Goal: Task Accomplishment & Management: Manage account settings

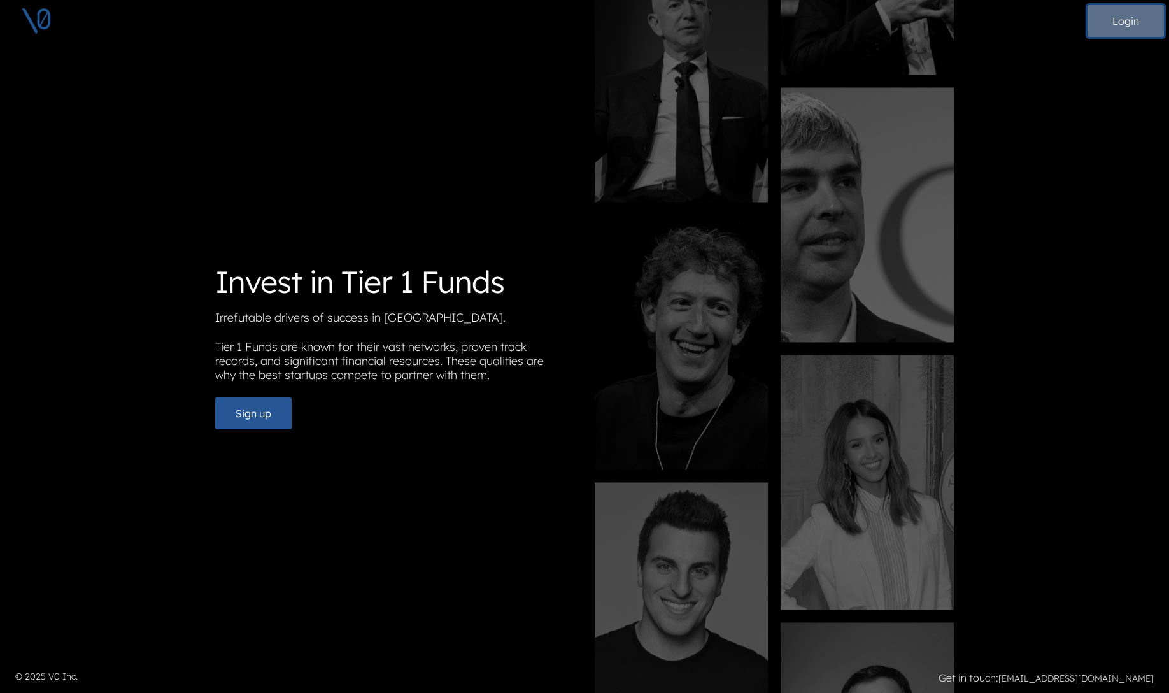
click at [1118, 30] on button "Login" at bounding box center [1126, 21] width 76 height 32
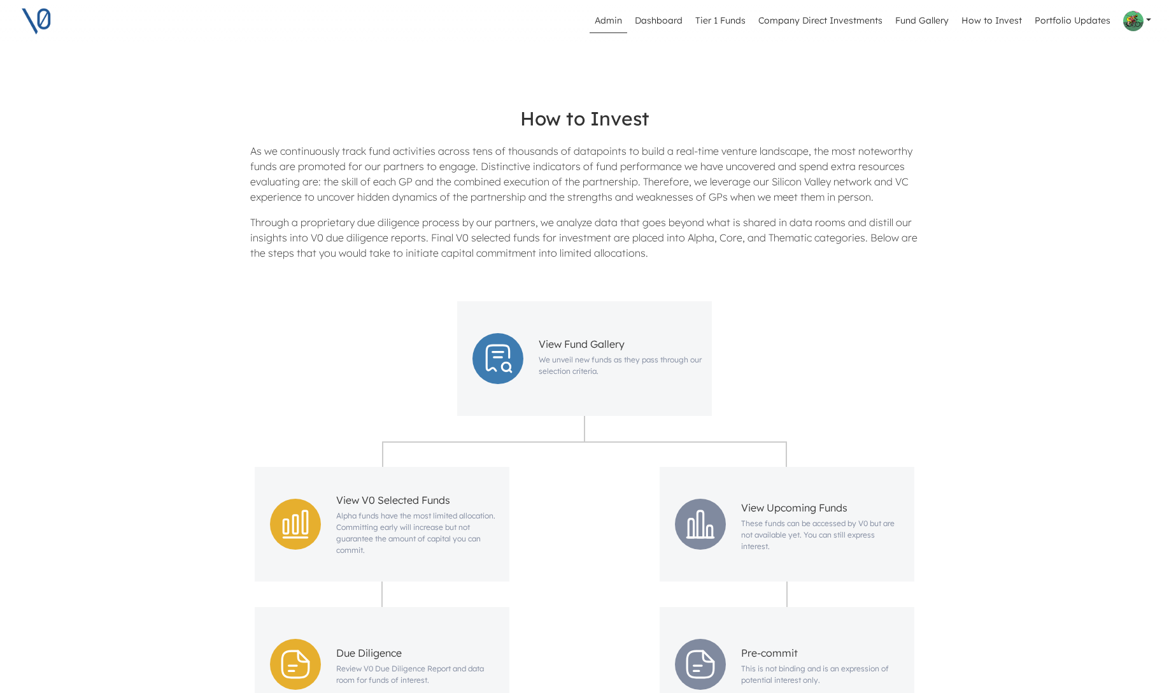
click at [620, 18] on link "Admin" at bounding box center [609, 21] width 38 height 24
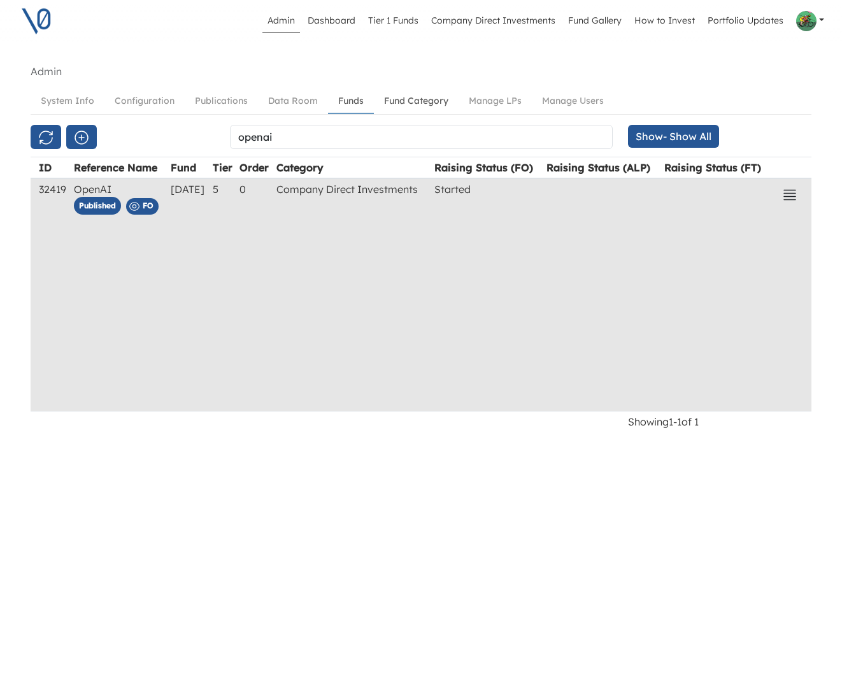
click at [423, 94] on link "Fund Category" at bounding box center [416, 101] width 85 height 24
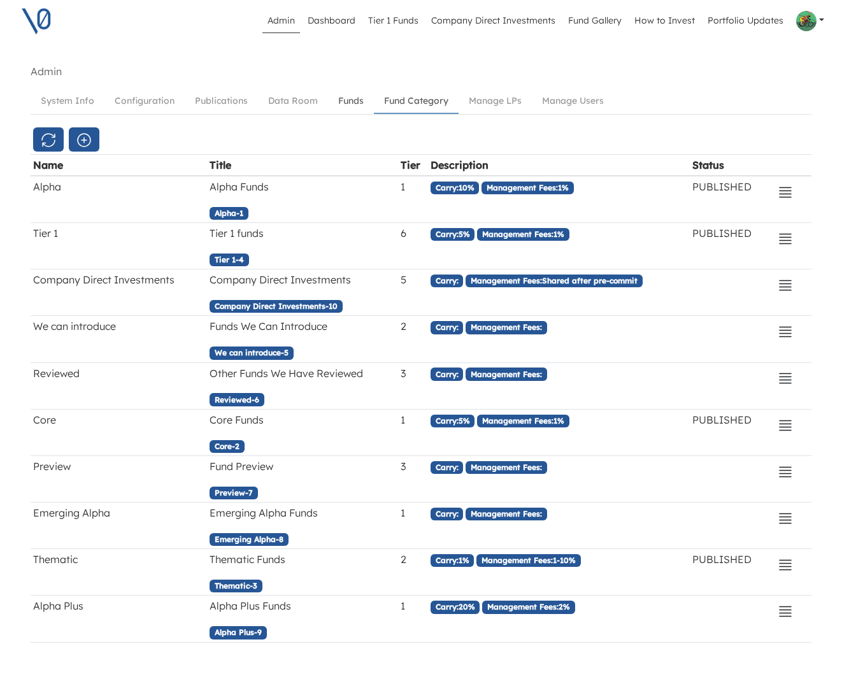
click at [350, 104] on link "Funds" at bounding box center [351, 101] width 46 height 24
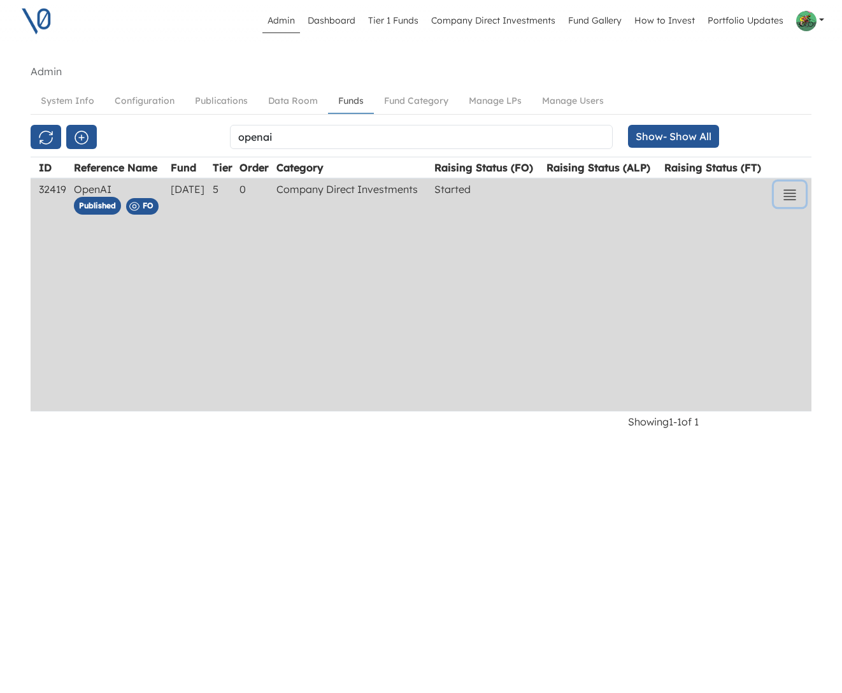
click at [792, 193] on icon "button" at bounding box center [789, 195] width 11 height 10
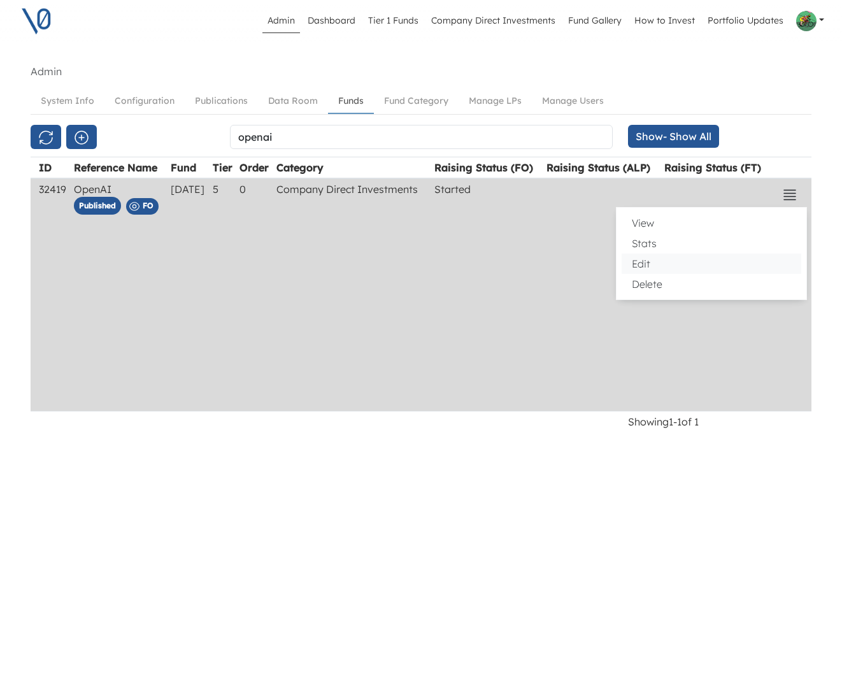
click at [681, 257] on button "Edit" at bounding box center [712, 263] width 180 height 20
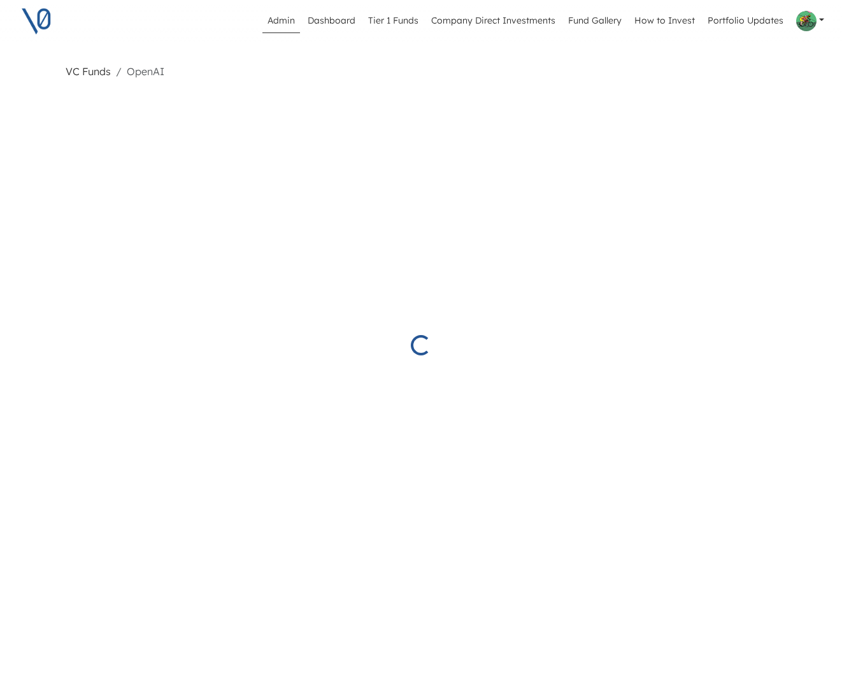
select select "Started"
select select "Published"
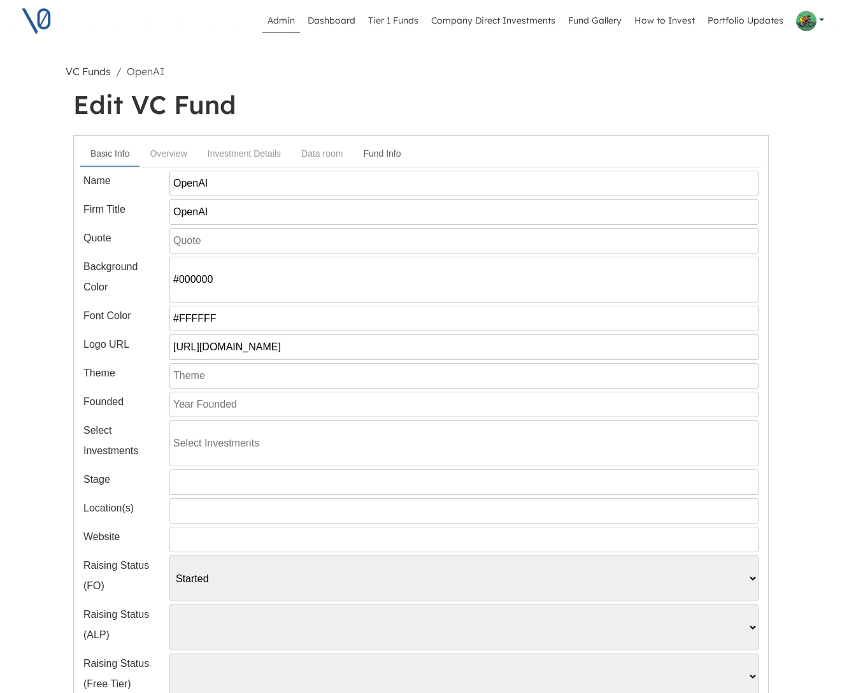
click at [391, 160] on link "Fund Info" at bounding box center [382, 154] width 58 height 24
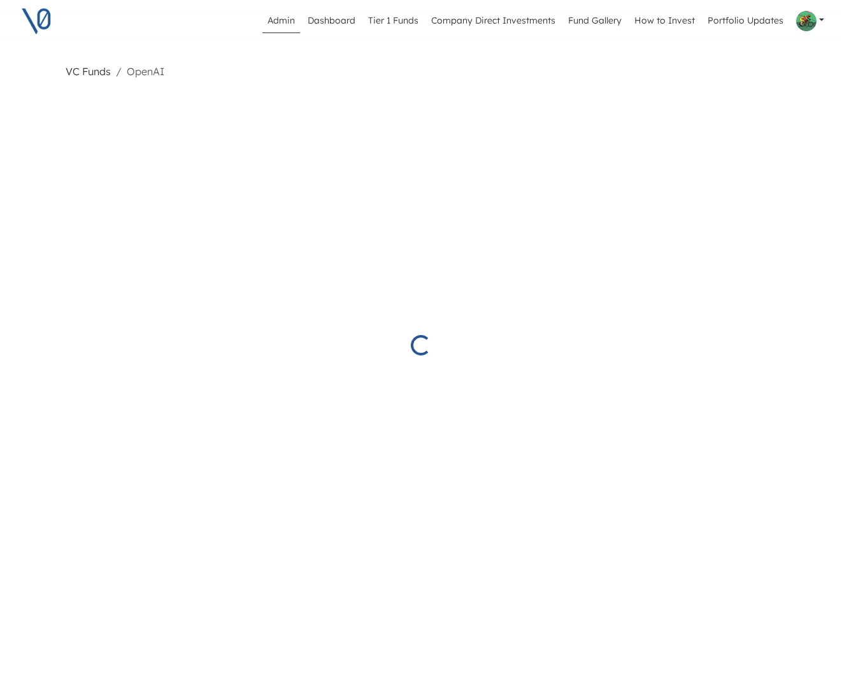
select select "Started"
select select "Published"
select select "Started"
select select "Published"
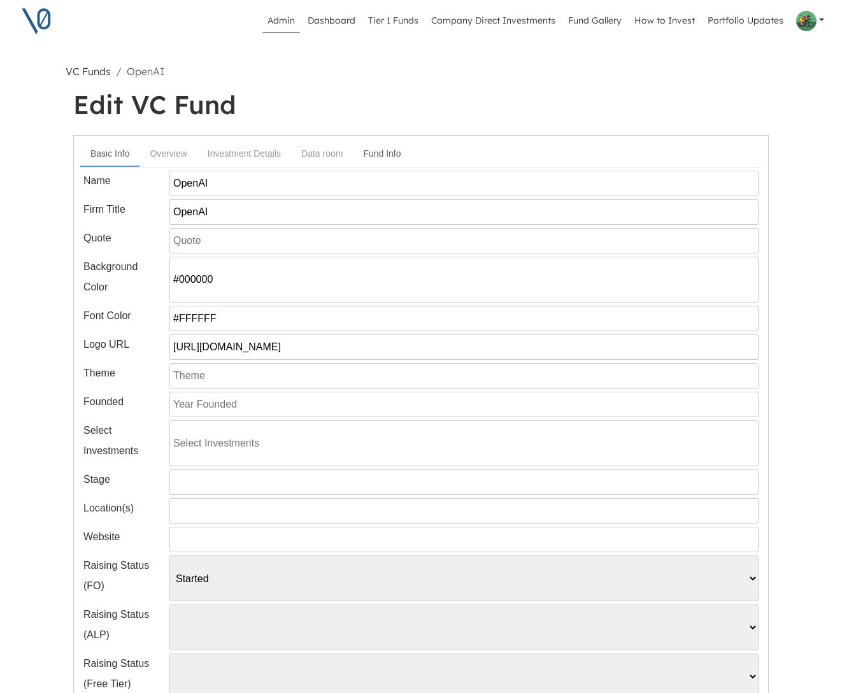
click at [373, 157] on link "Fund Info" at bounding box center [382, 154] width 58 height 24
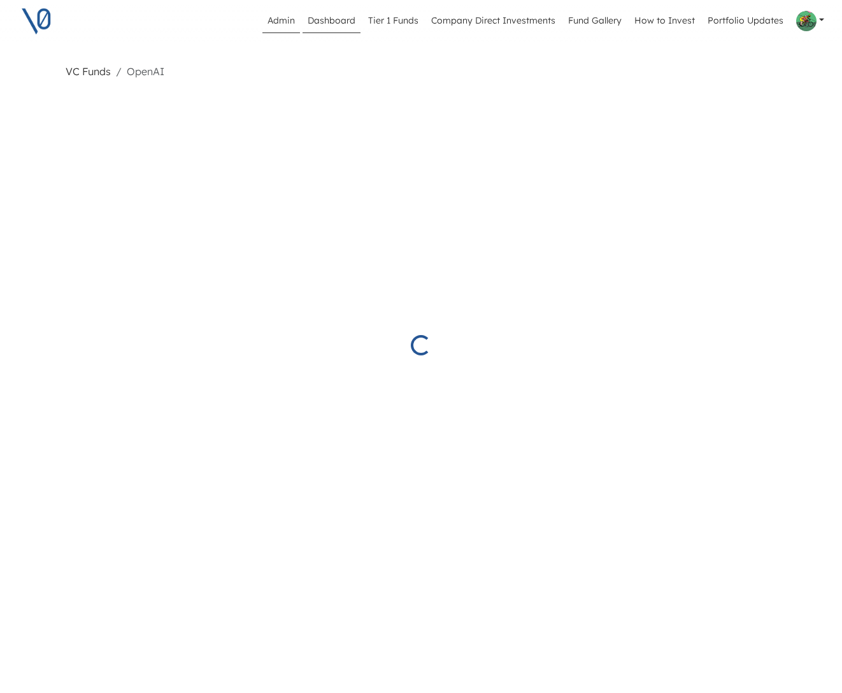
click at [340, 18] on link "Dashboard" at bounding box center [331, 21] width 58 height 24
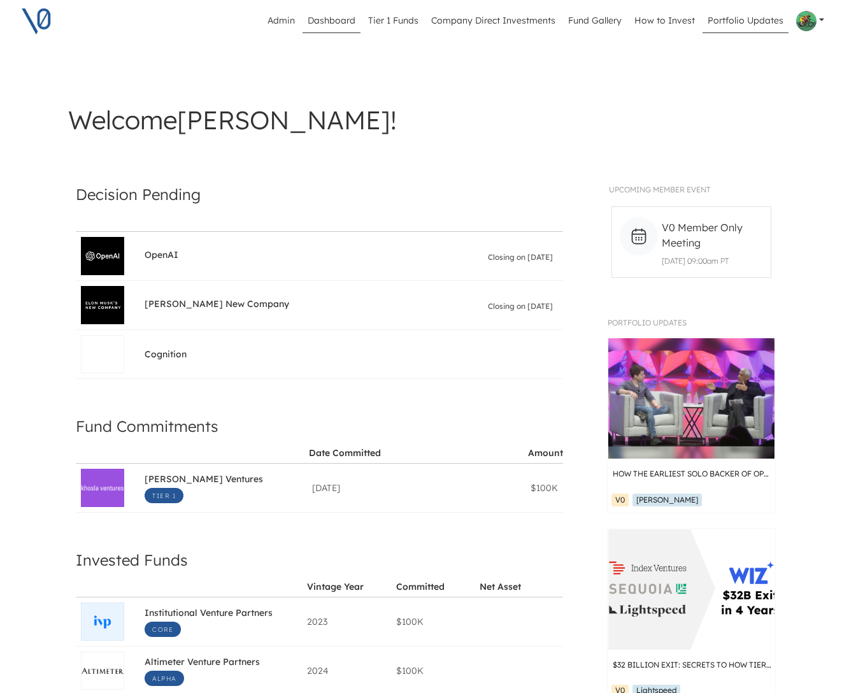
click at [745, 22] on link "Portfolio Updates" at bounding box center [745, 21] width 86 height 24
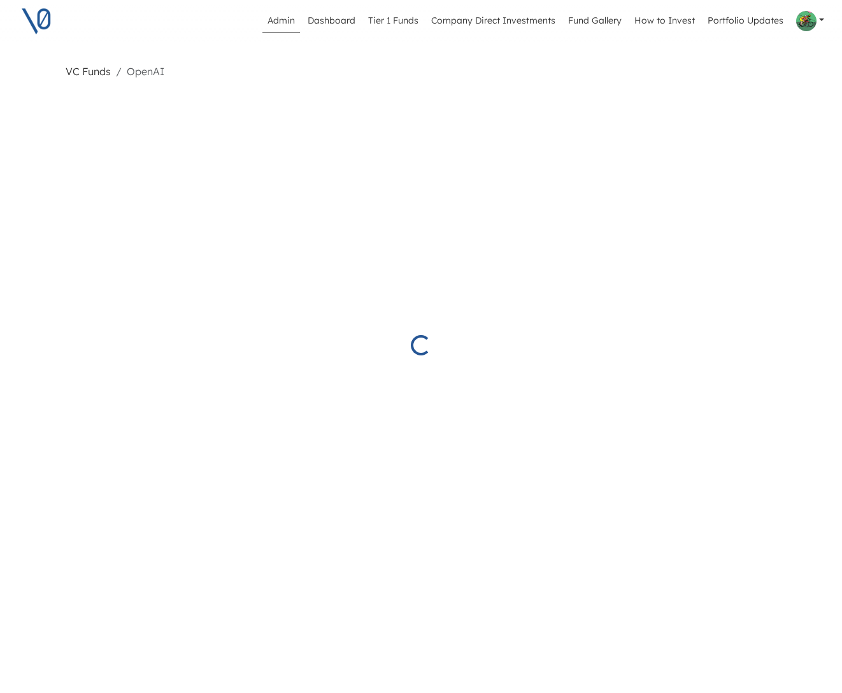
select select "Started"
select select "Published"
select select "5"
select select "10"
select select "true"
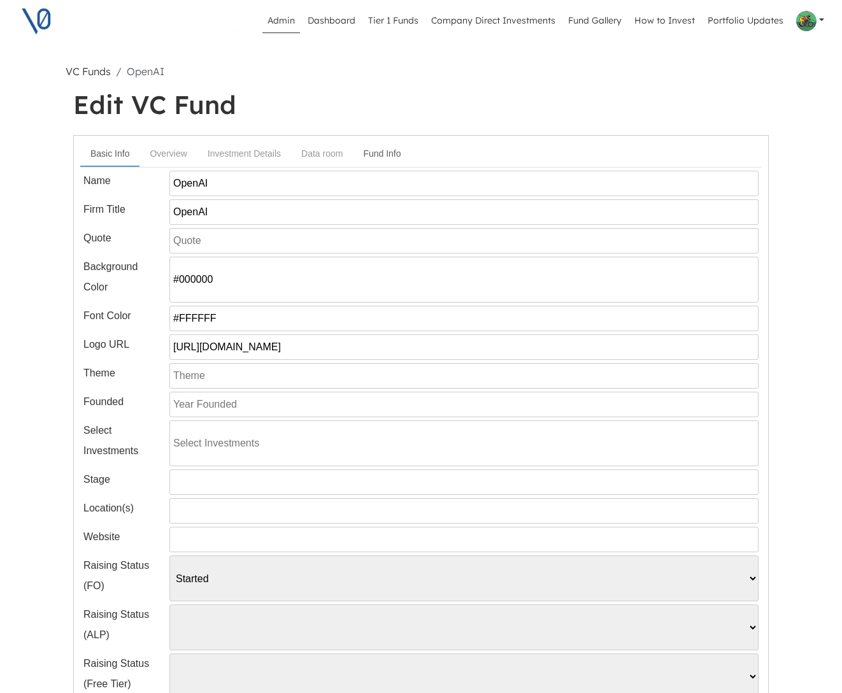
click at [401, 151] on link "Fund Info" at bounding box center [382, 154] width 58 height 24
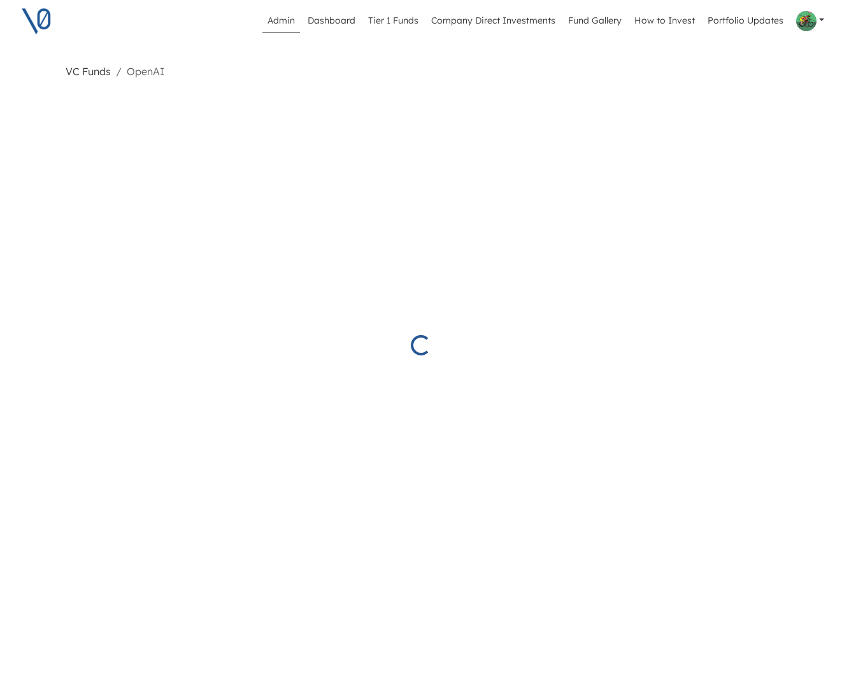
select select "Started"
select select "Published"
select select "Started"
select select "Published"
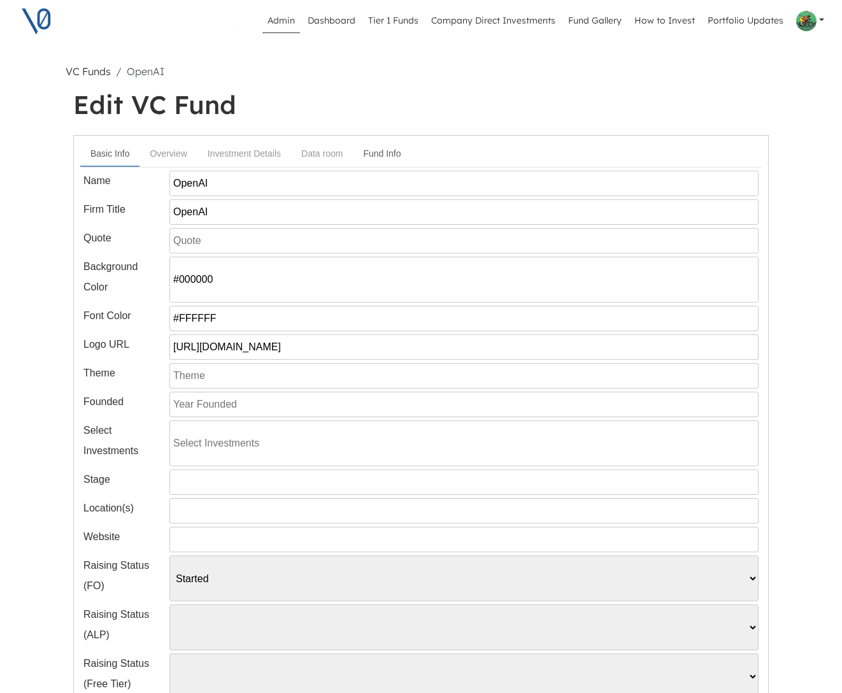
click at [386, 148] on link "Fund Info" at bounding box center [382, 154] width 58 height 24
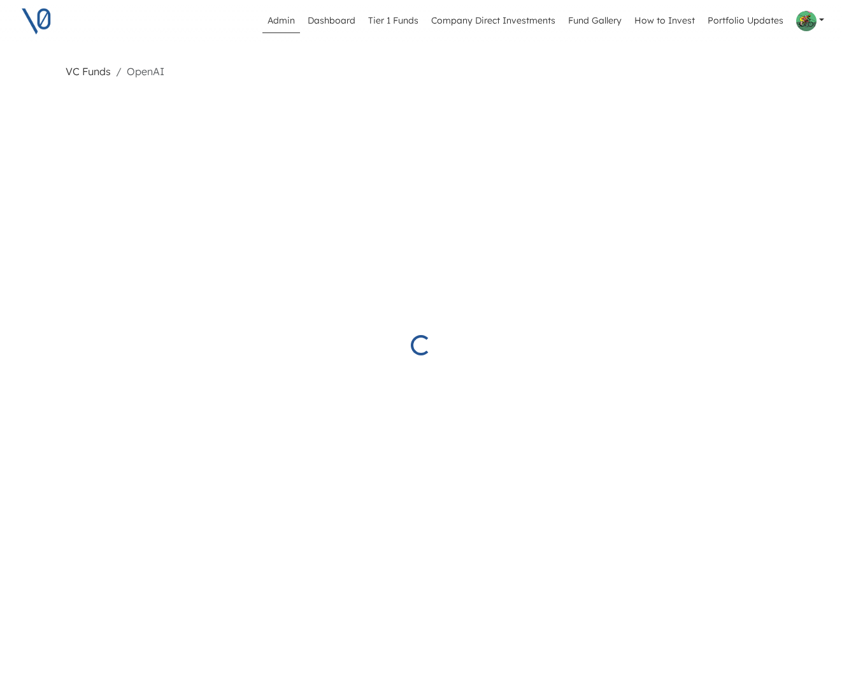
select select "Started"
select select "Published"
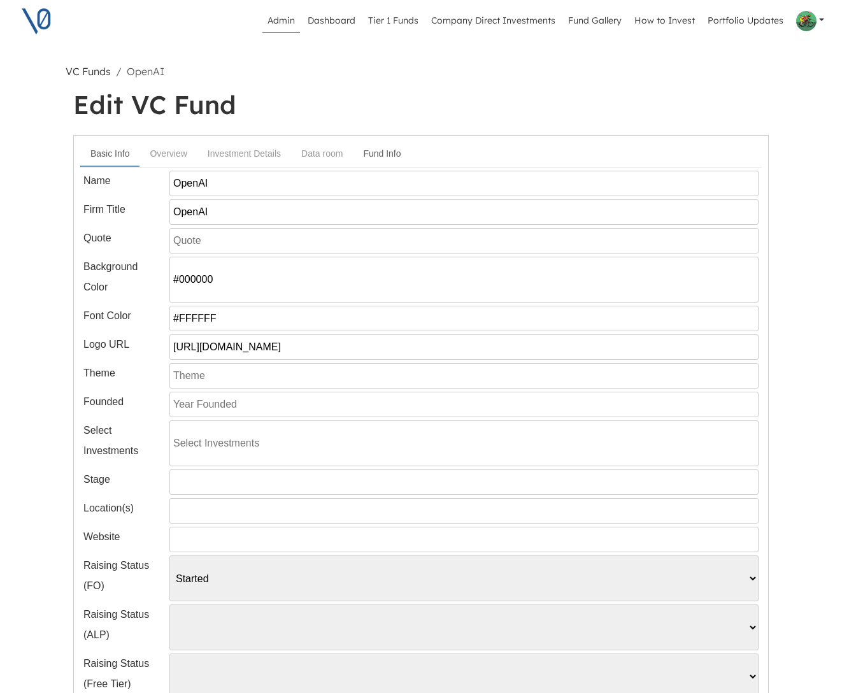
click at [380, 153] on link "Fund Info" at bounding box center [382, 154] width 58 height 24
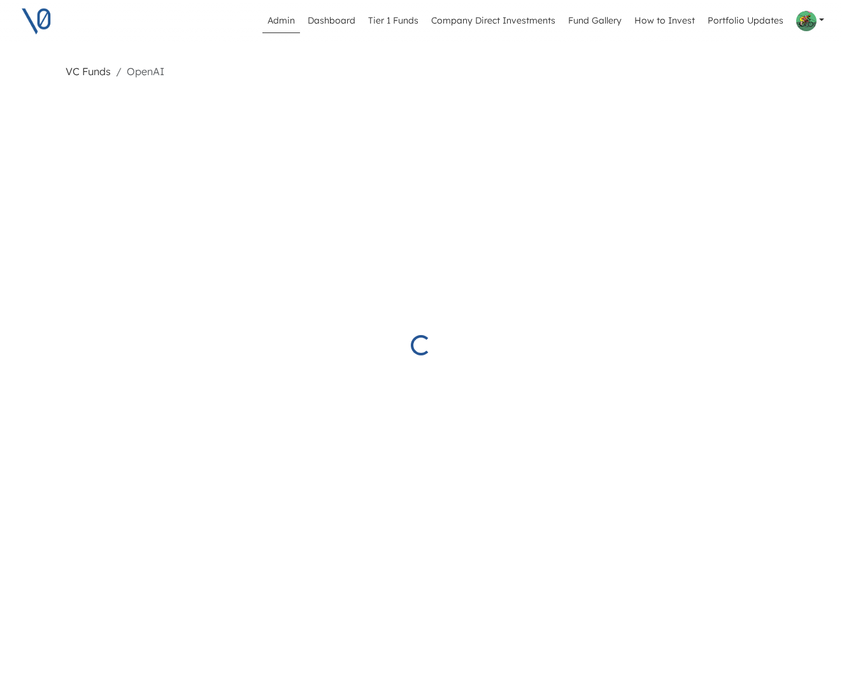
select select "Started"
select select "Published"
select select "Started"
select select "Published"
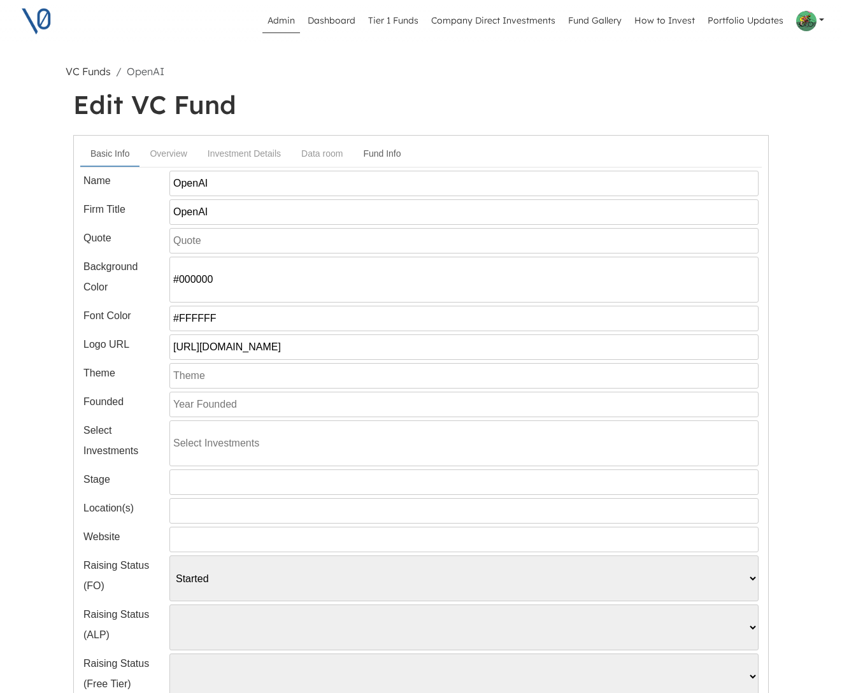
click at [377, 151] on link "Fund Info" at bounding box center [382, 154] width 58 height 24
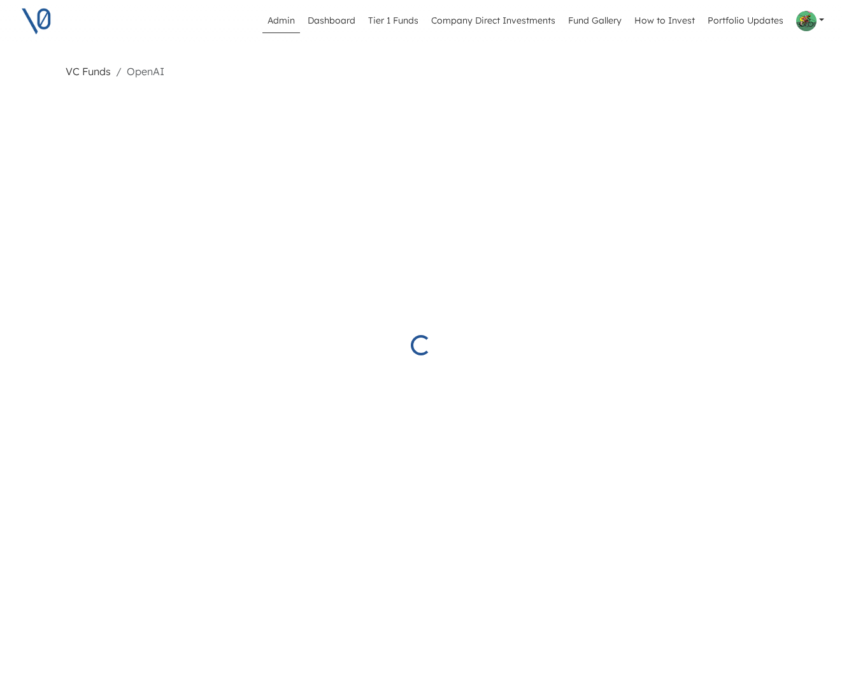
select select "Started"
select select "Published"
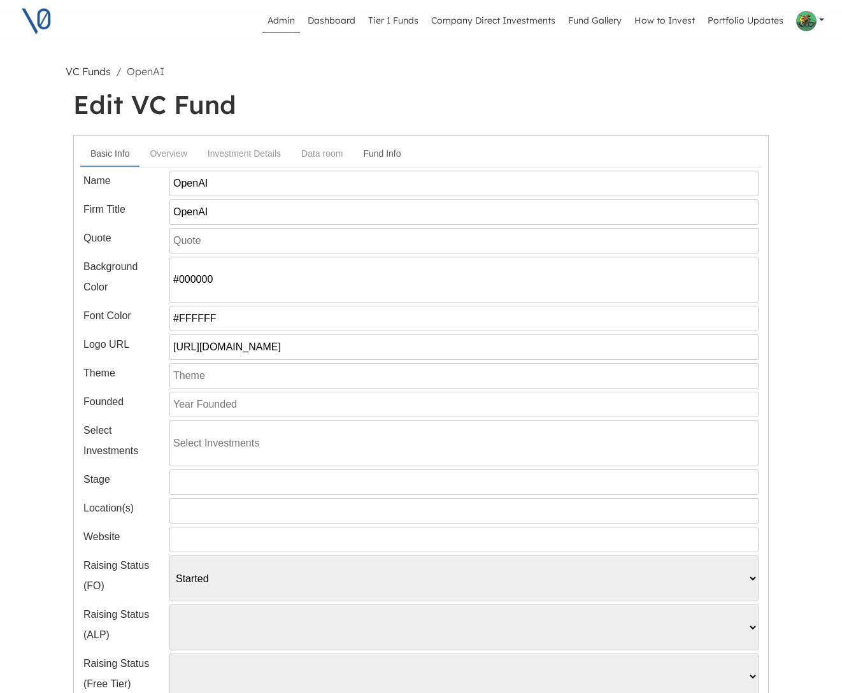
click at [401, 151] on link "Fund Info" at bounding box center [382, 154] width 58 height 24
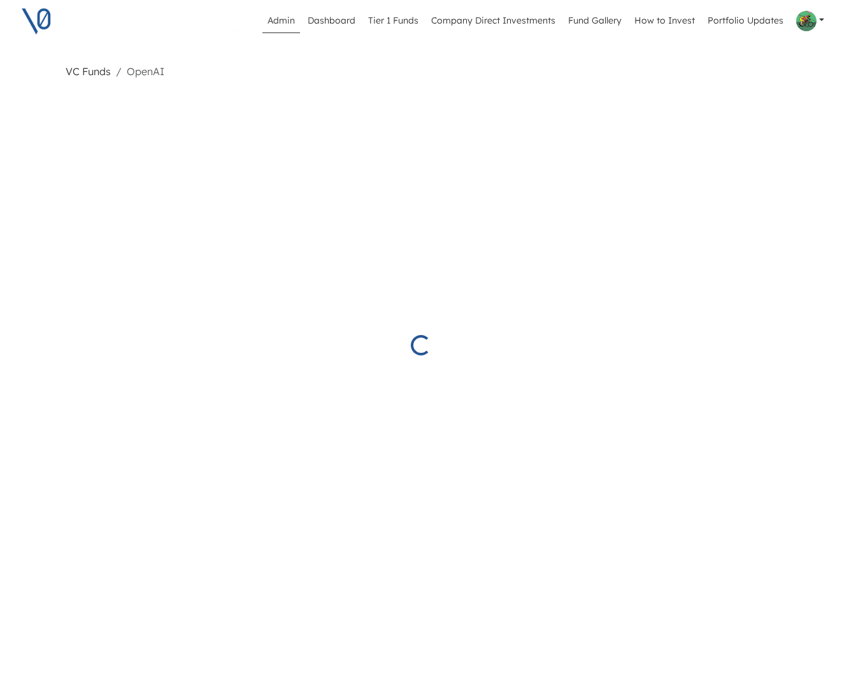
select select "Started"
select select "Published"
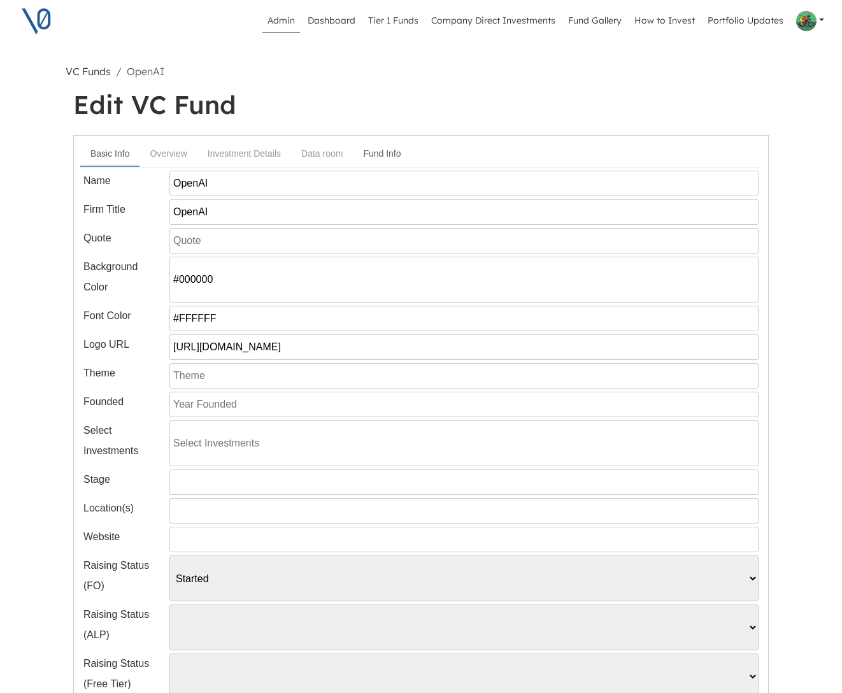
click at [392, 151] on link "Fund Info" at bounding box center [382, 154] width 58 height 24
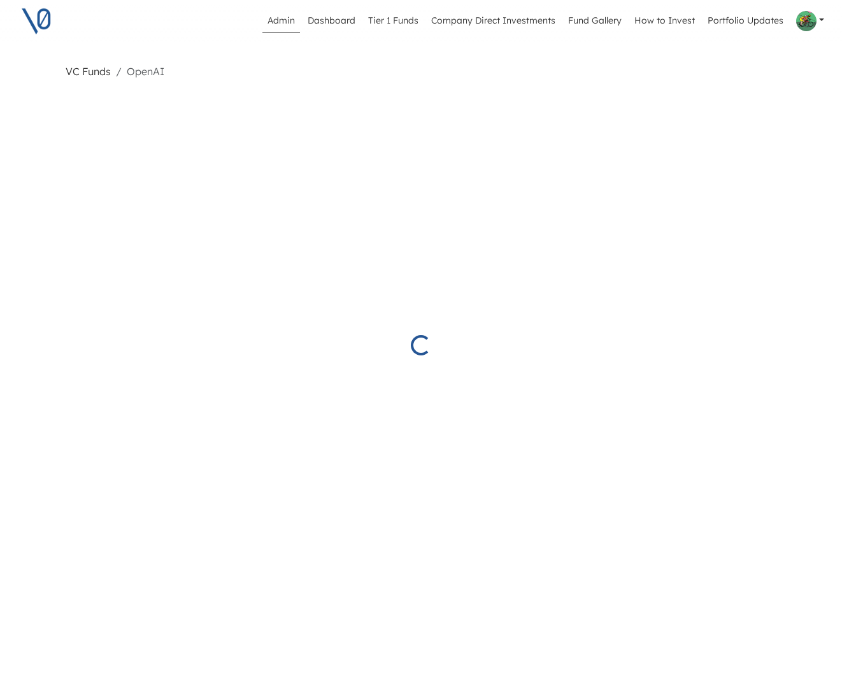
select select "Started"
select select "Published"
